Goal: Transaction & Acquisition: Download file/media

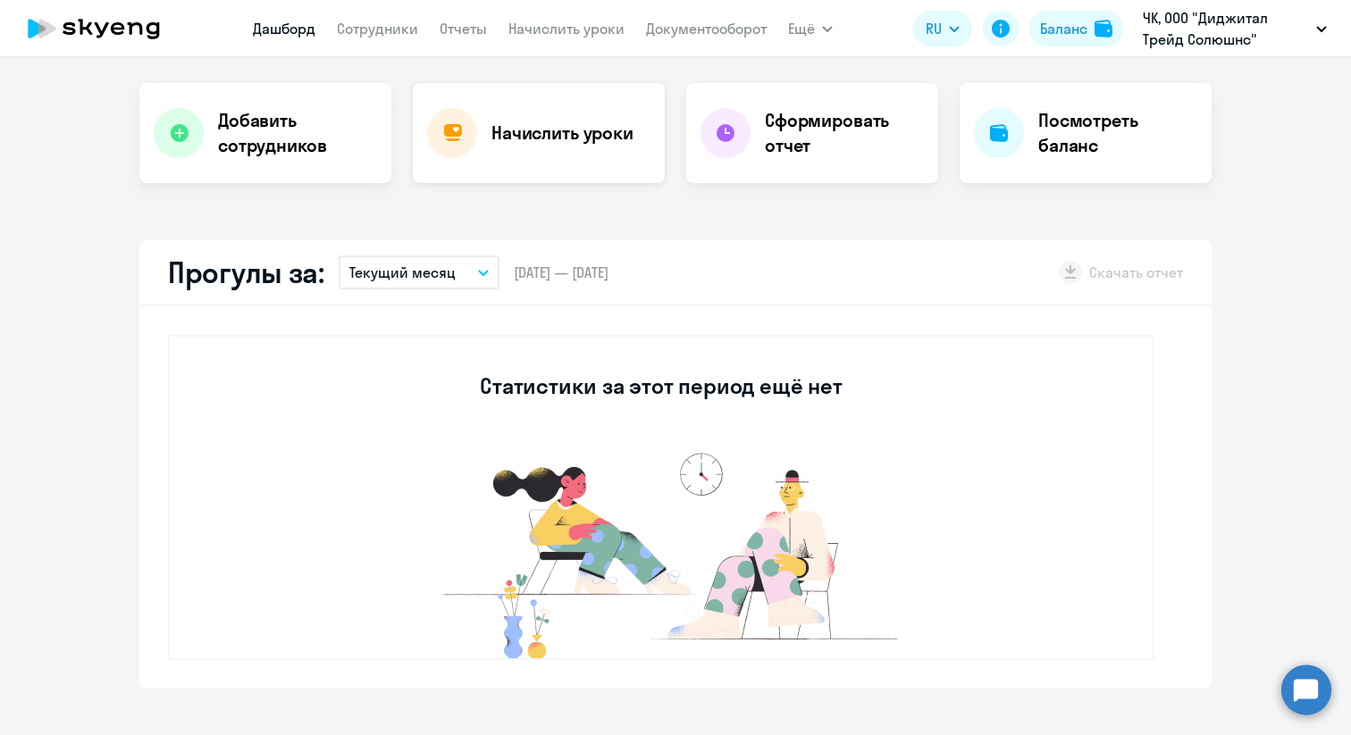
scroll to position [353, 0]
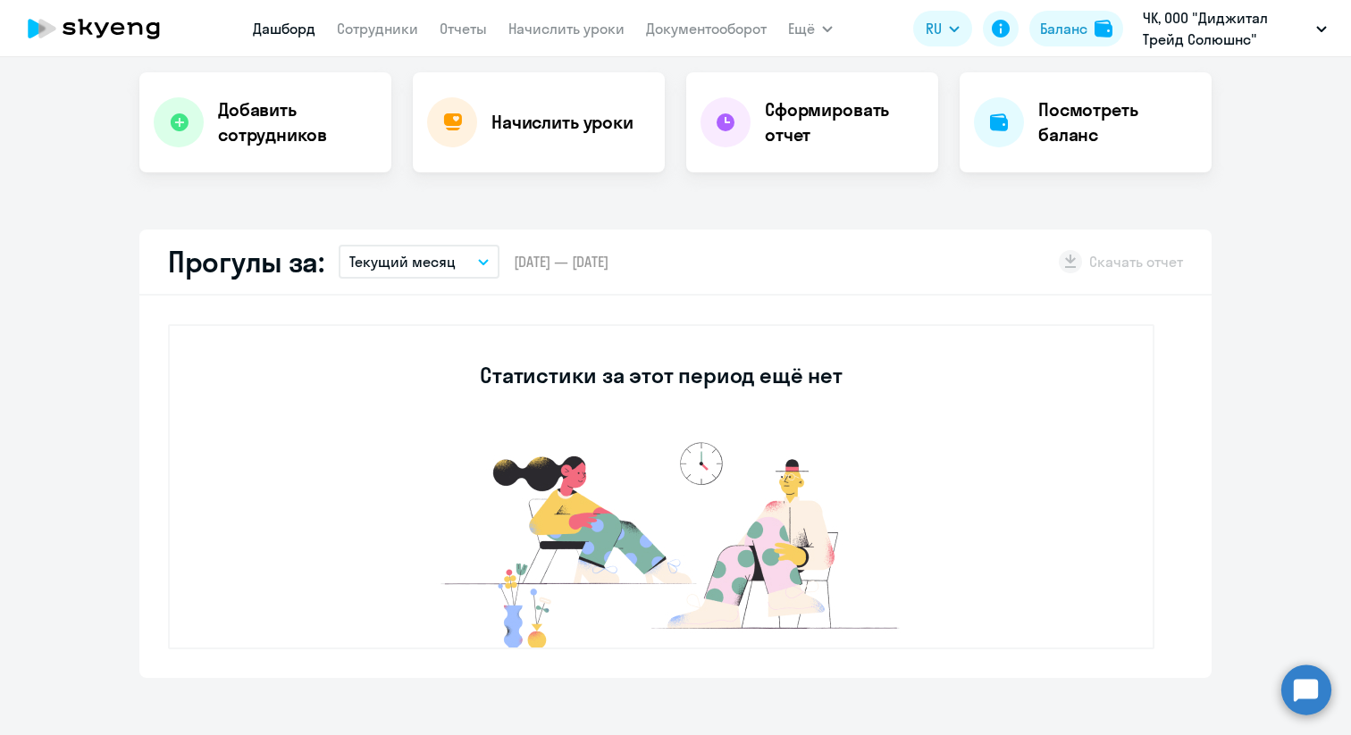
click at [423, 262] on p "Текущий месяц" at bounding box center [402, 261] width 106 height 21
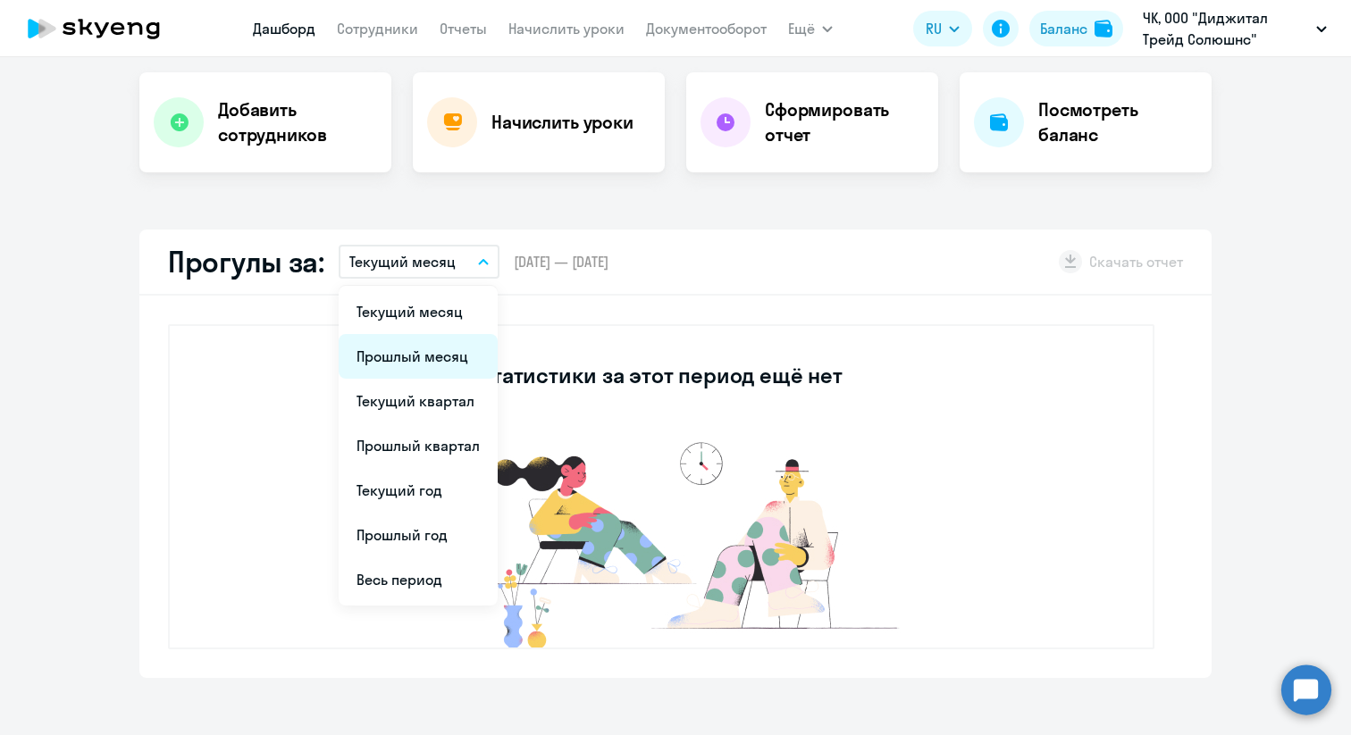
click at [413, 353] on li "Прошлый месяц" at bounding box center [418, 356] width 159 height 45
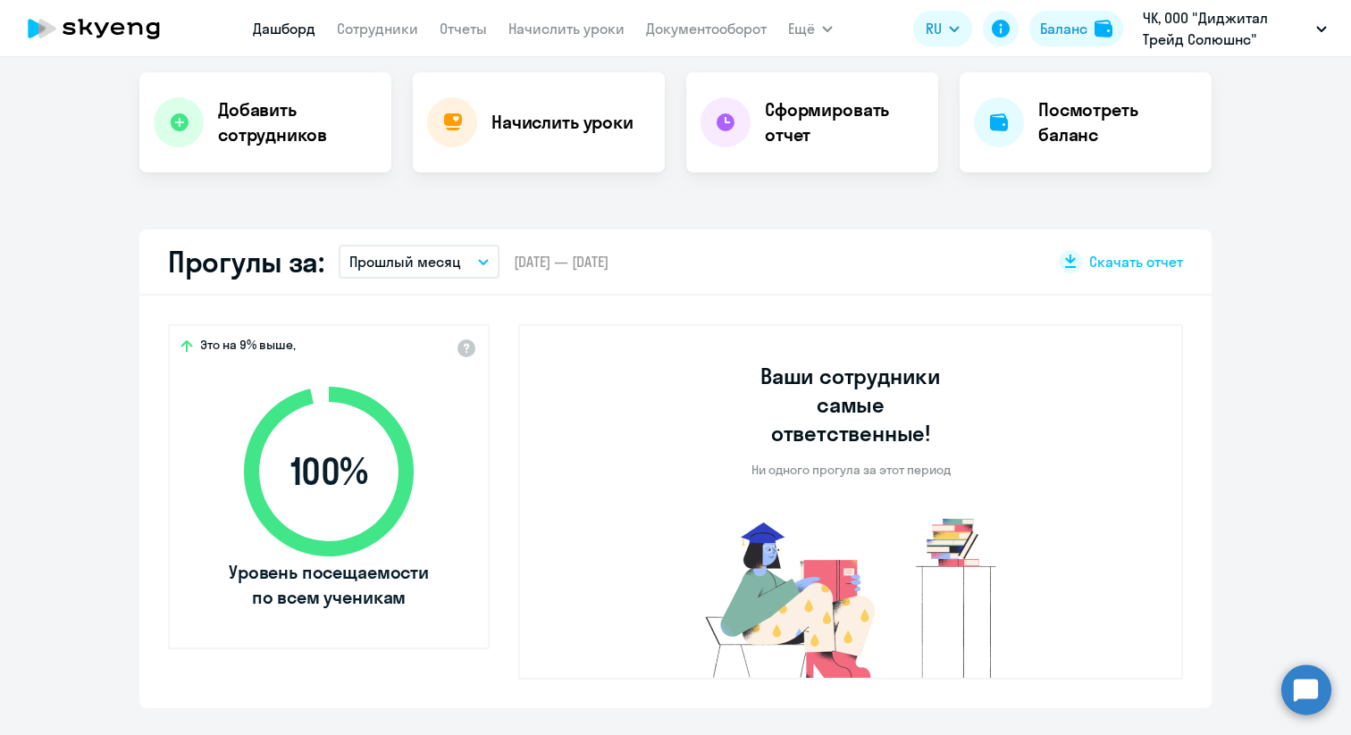
select select "30"
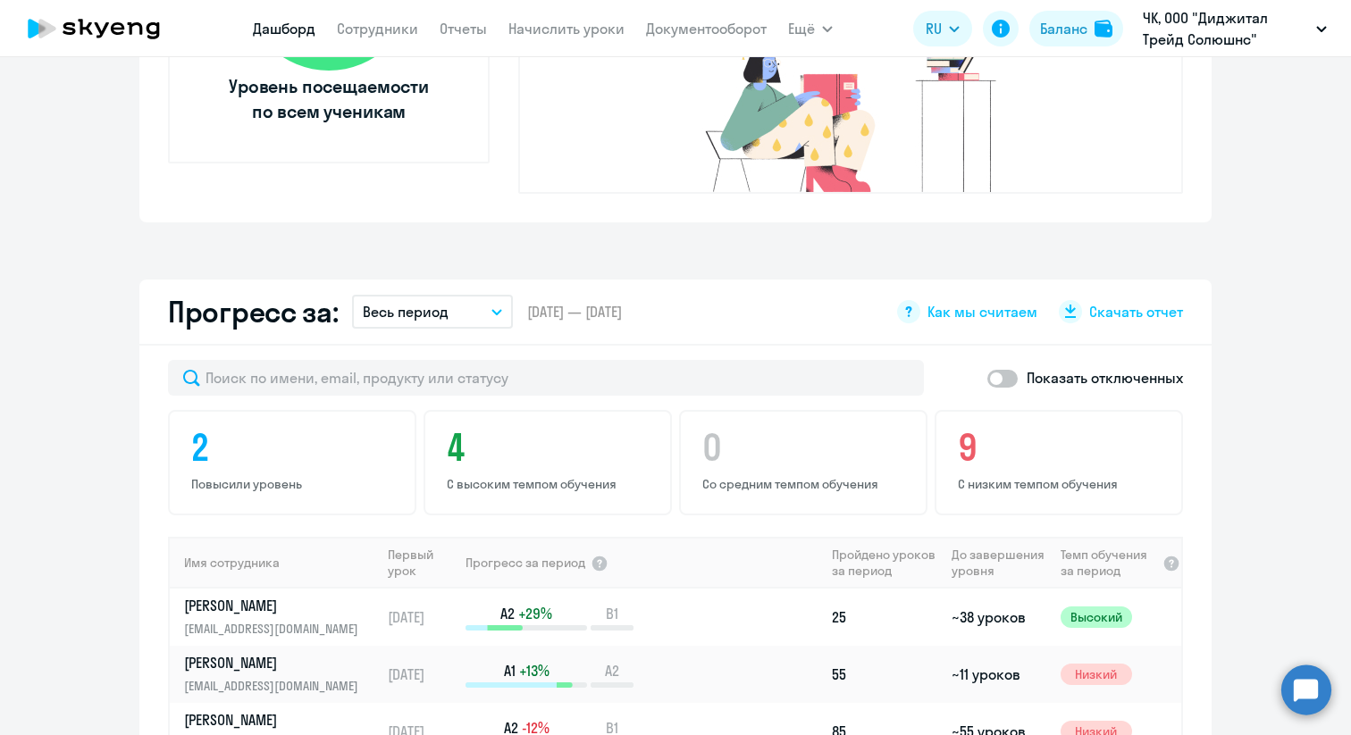
scroll to position [867, 0]
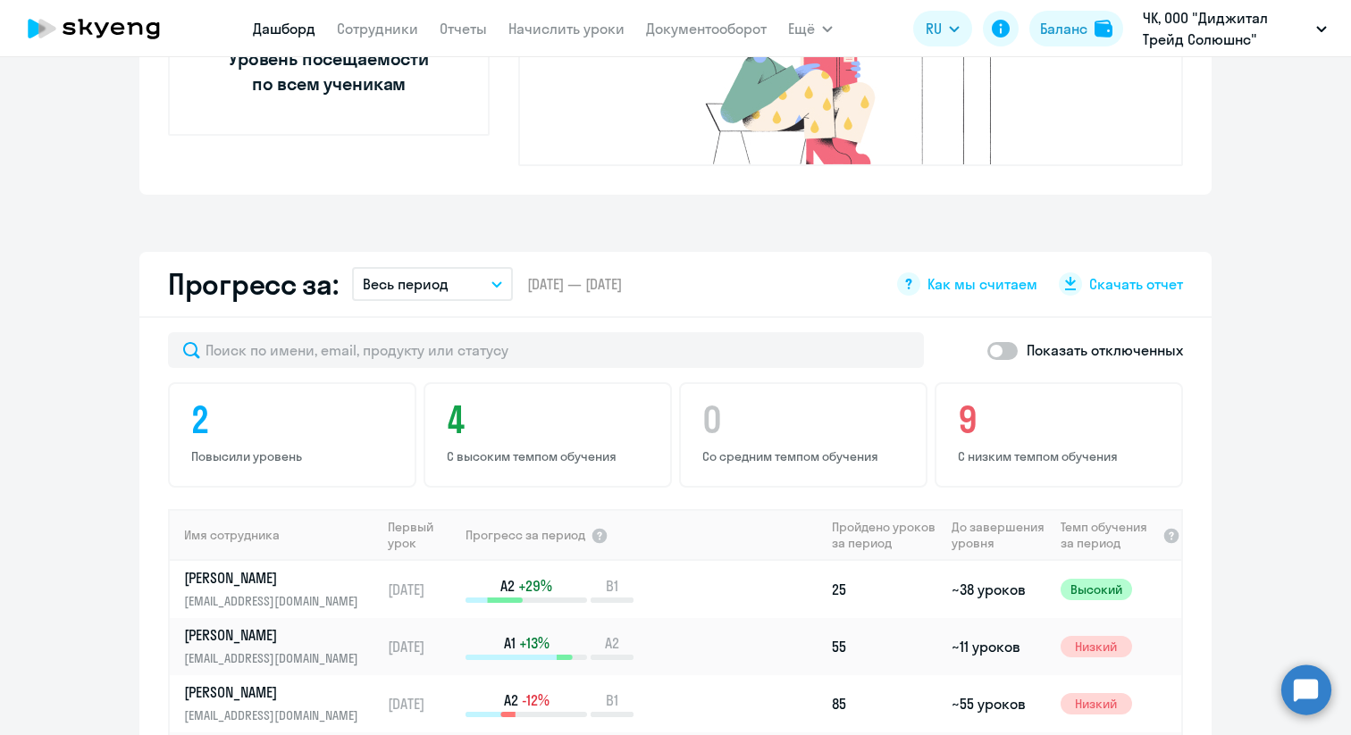
click at [435, 273] on p "Весь период" at bounding box center [406, 283] width 86 height 21
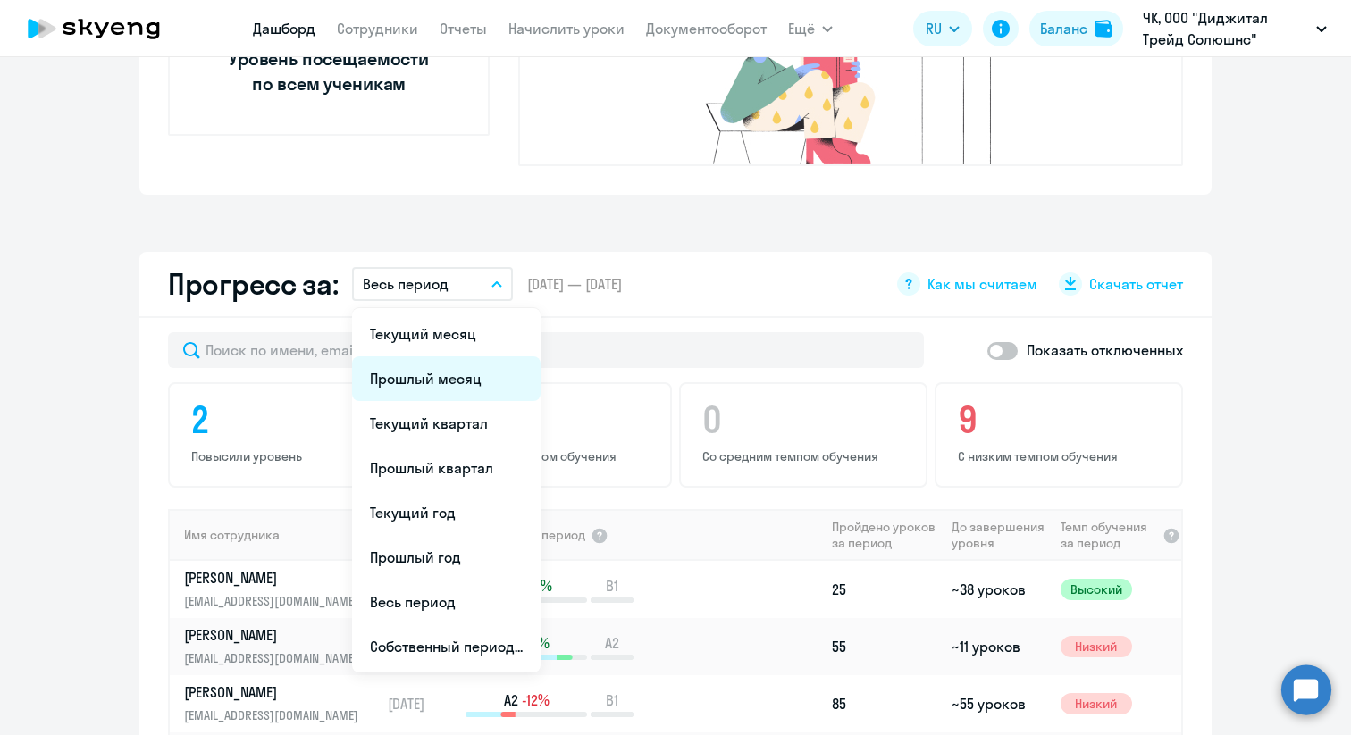
click at [433, 357] on li "Прошлый месяц" at bounding box center [446, 379] width 189 height 45
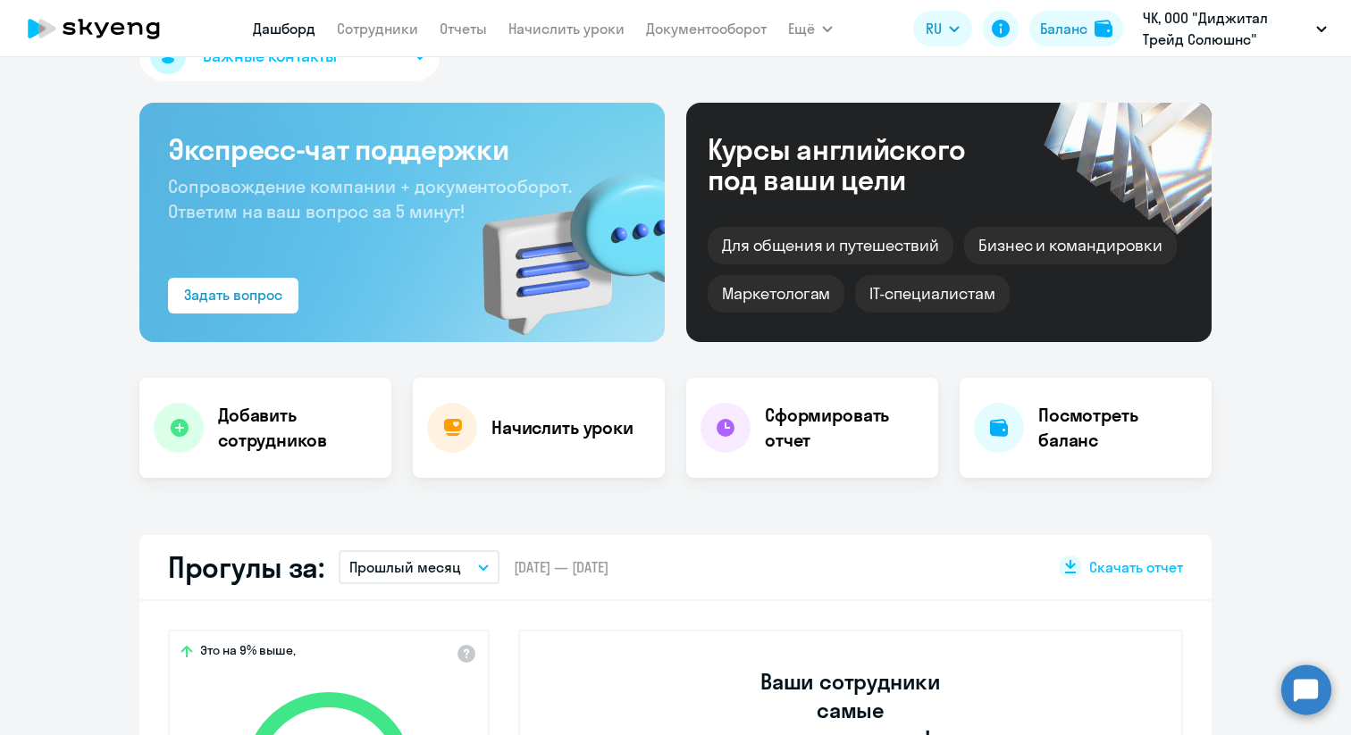
scroll to position [0, 0]
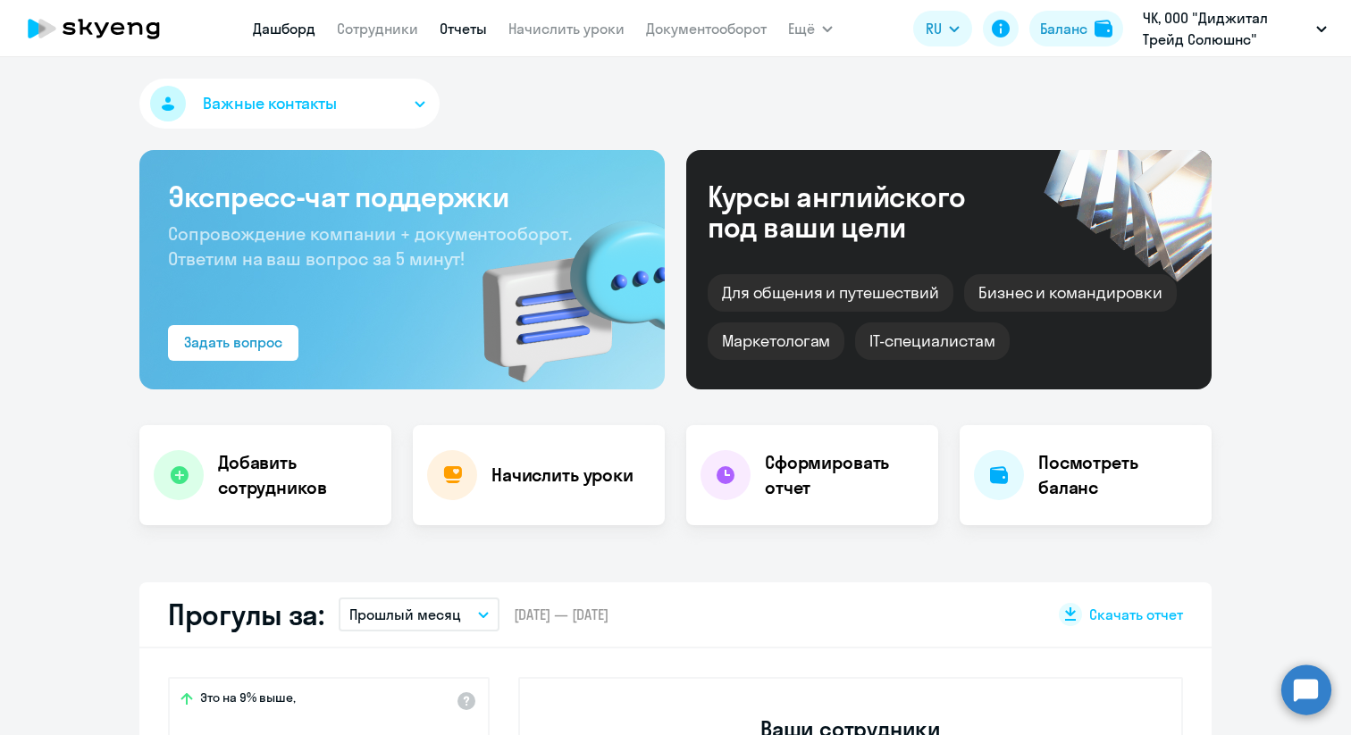
click at [466, 26] on link "Отчеты" at bounding box center [463, 29] width 47 height 18
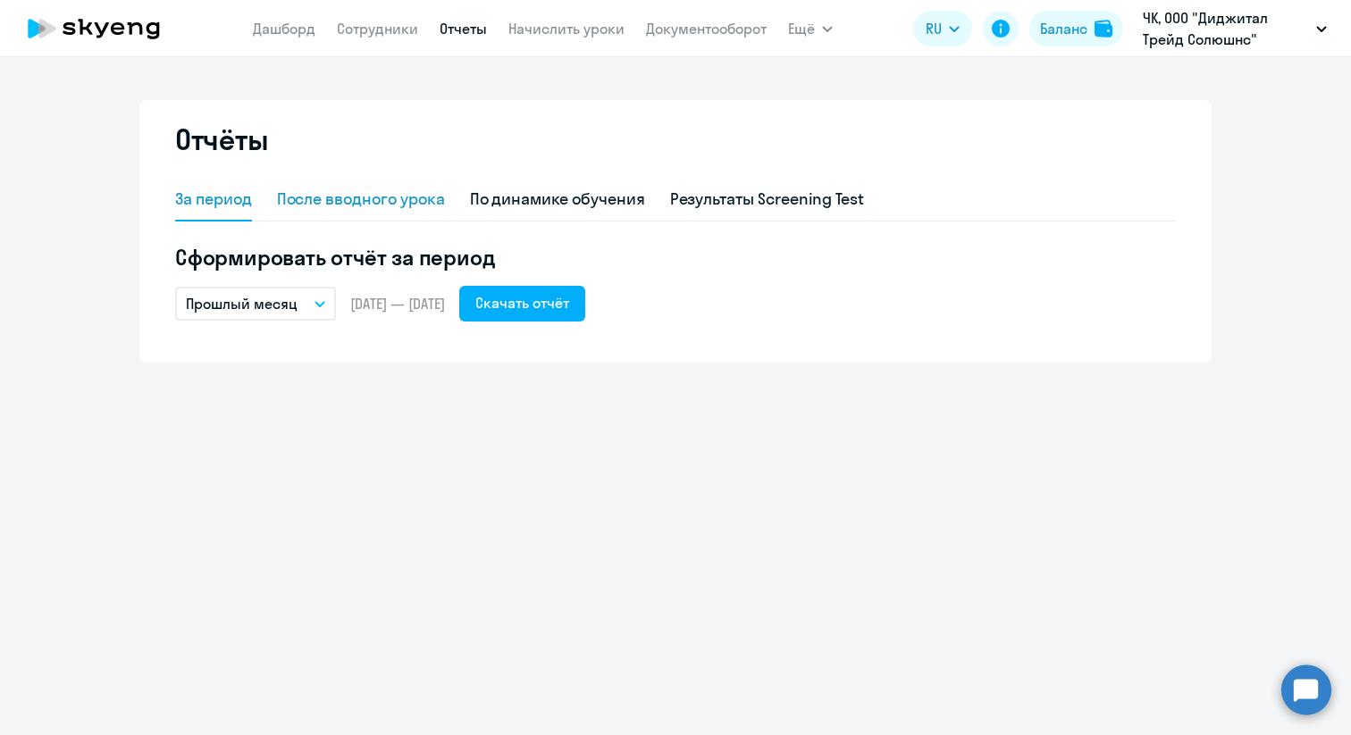
click at [328, 206] on div "После вводного урока" at bounding box center [361, 199] width 168 height 23
select select "10"
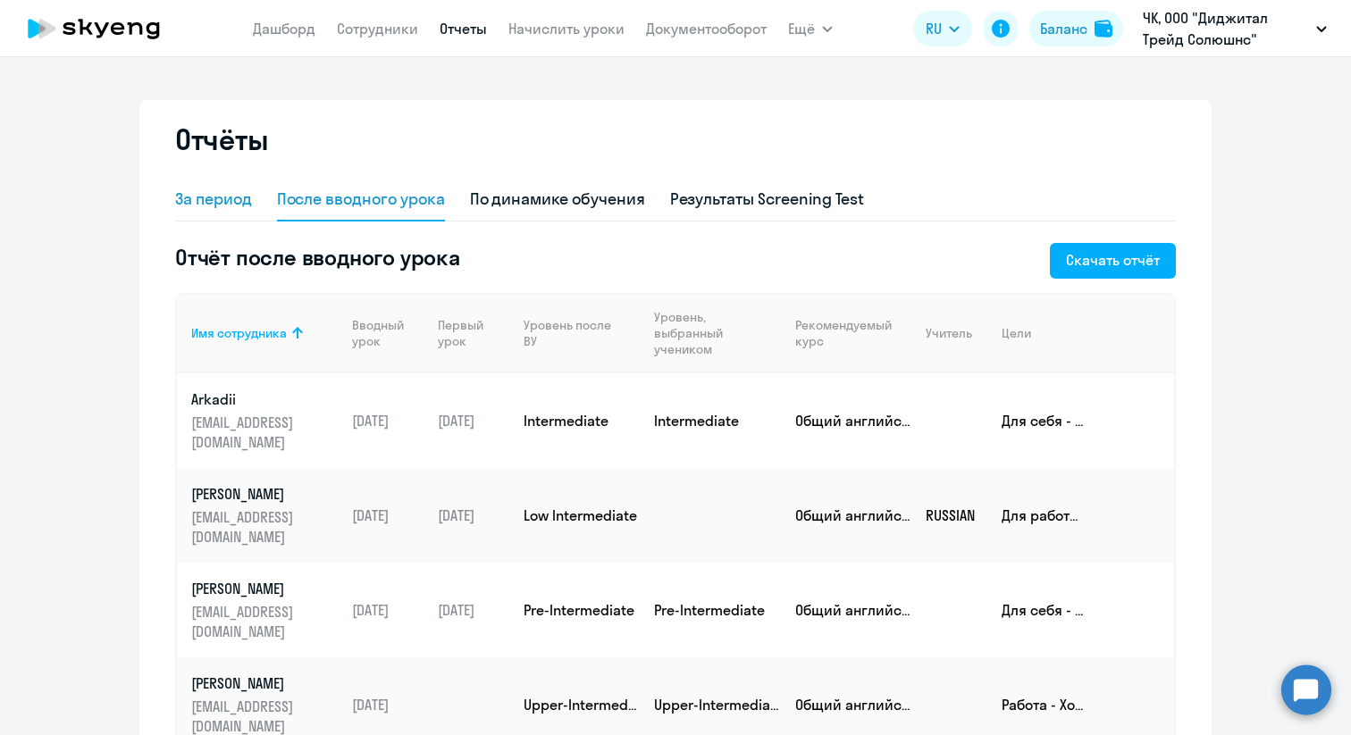
click at [249, 202] on div "За период" at bounding box center [213, 199] width 77 height 23
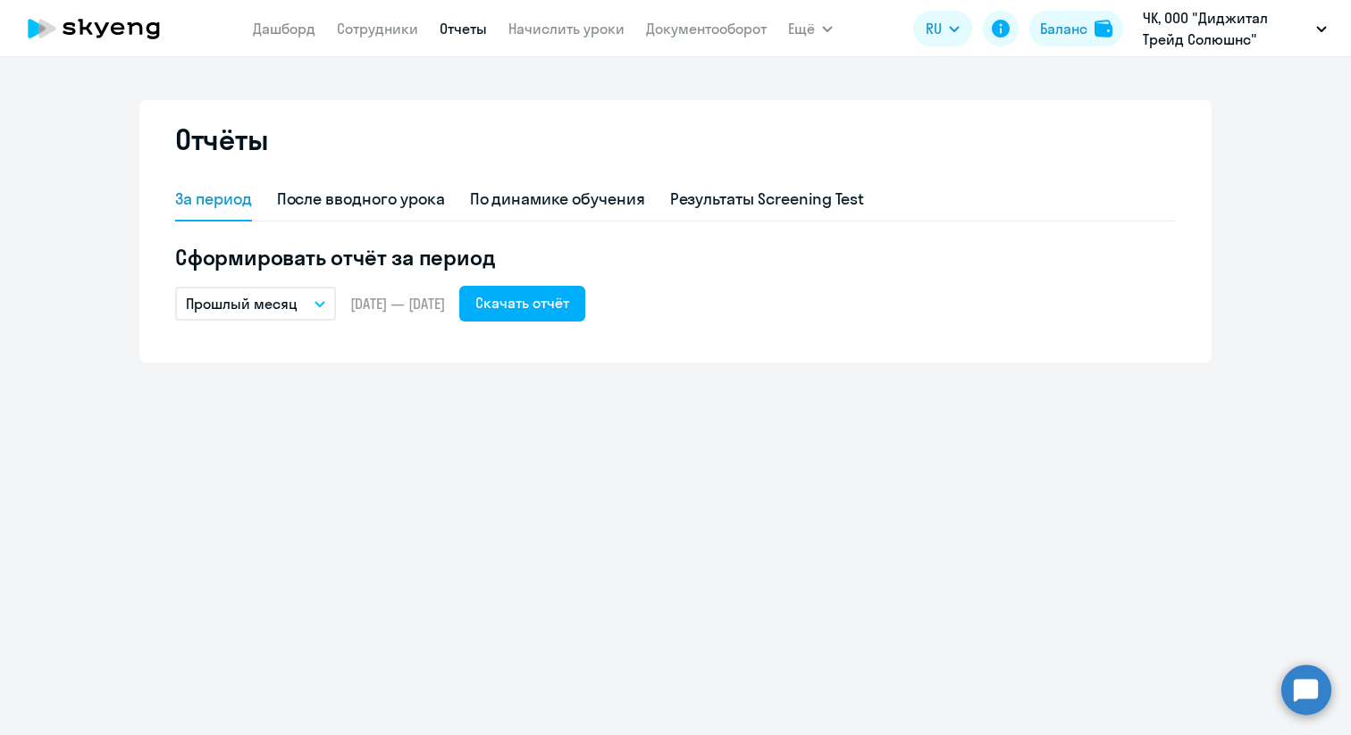
click at [293, 321] on div "Прошлый месяц – [DATE] — [DATE] Скачать отчёт" at bounding box center [675, 304] width 1001 height 36
click at [292, 305] on p "Прошлый месяц" at bounding box center [242, 303] width 112 height 21
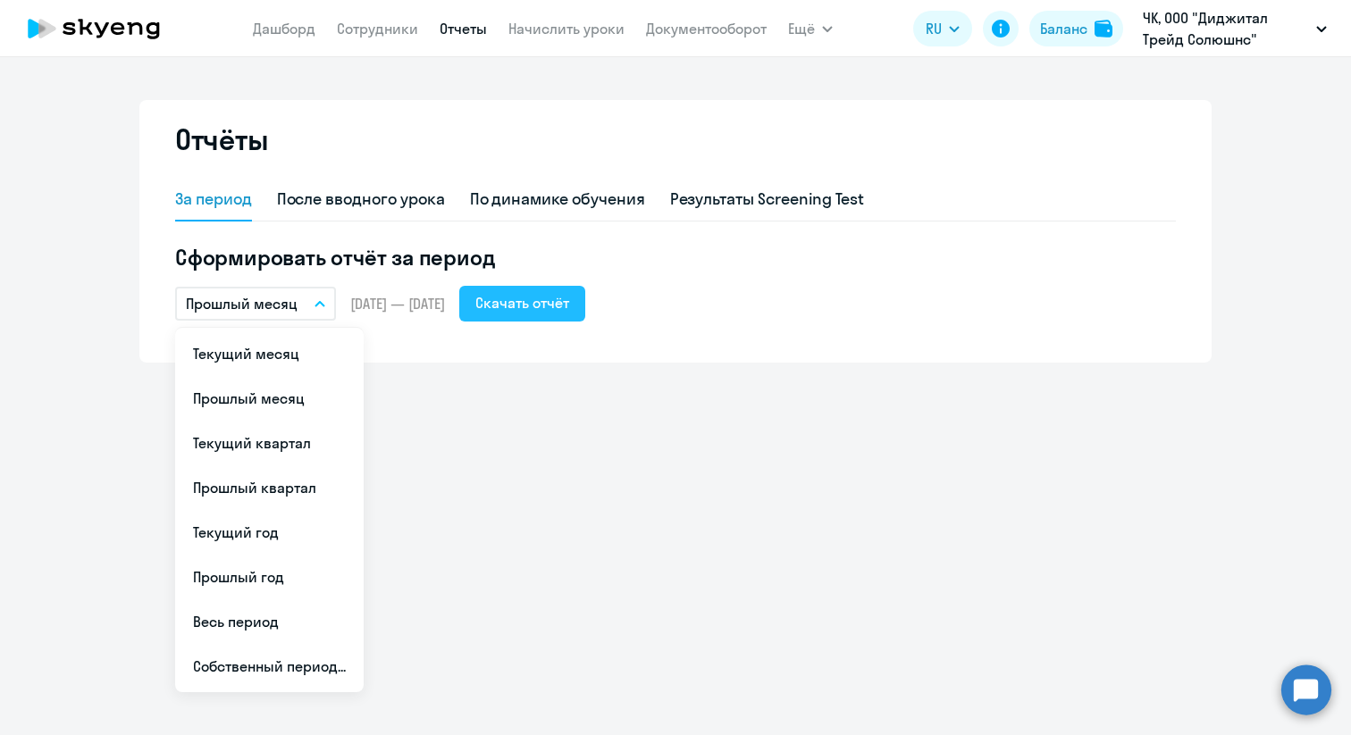
click at [524, 311] on button "Скачать отчёт" at bounding box center [522, 304] width 126 height 36
